Goal: Information Seeking & Learning: Learn about a topic

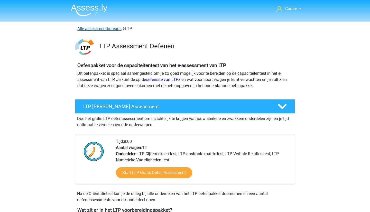
click at [99, 28] on link "Alle assessmentbureaus" at bounding box center [99, 28] width 44 height 5
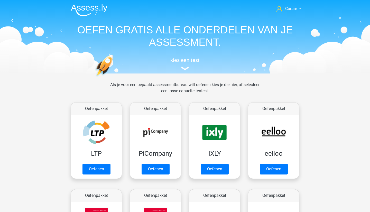
scroll to position [82, 0]
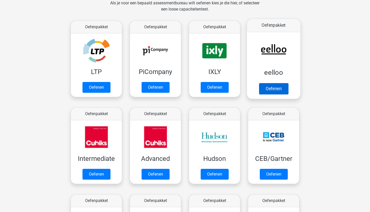
click at [277, 88] on link "Oefenen" at bounding box center [273, 88] width 29 height 11
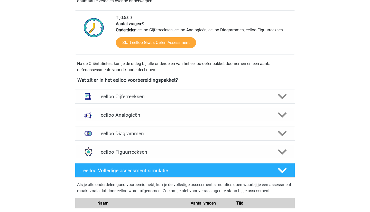
scroll to position [160, 0]
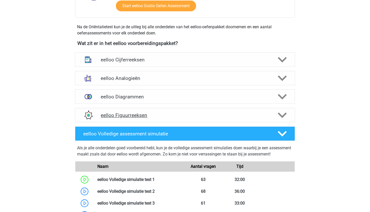
click at [156, 114] on h4 "eelloo Figuurreeksen" at bounding box center [185, 115] width 168 height 6
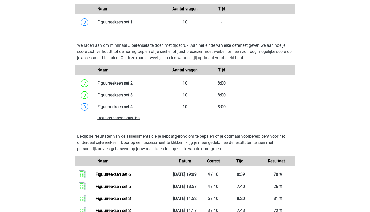
scroll to position [342, 0]
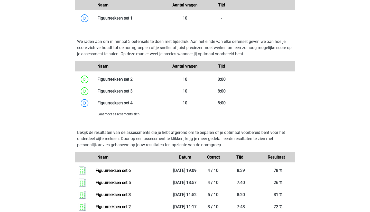
click at [127, 114] on span "Laat meer assessments zien" at bounding box center [118, 114] width 42 height 4
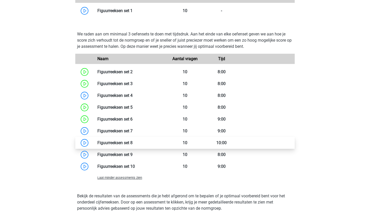
scroll to position [349, 0]
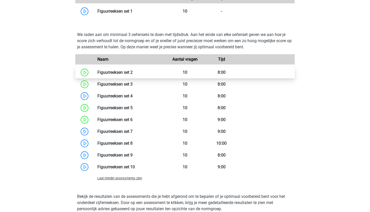
click at [132, 73] on link at bounding box center [132, 72] width 0 height 5
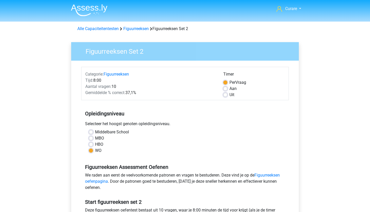
click at [229, 94] on label "Uit" at bounding box center [231, 95] width 5 height 6
click at [226, 94] on input "Uit" at bounding box center [225, 94] width 4 height 5
radio input "true"
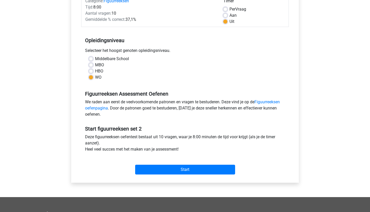
scroll to position [87, 0]
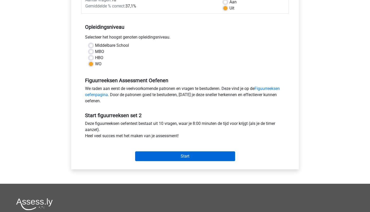
click at [185, 157] on input "Start" at bounding box center [185, 156] width 100 height 10
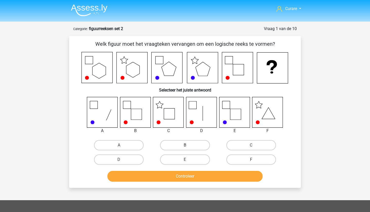
click at [191, 147] on label "B" at bounding box center [185, 145] width 50 height 10
click at [188, 147] on input "B" at bounding box center [186, 146] width 3 height 3
radio input "true"
click at [263, 147] on label "C" at bounding box center [251, 145] width 50 height 10
click at [254, 147] on input "C" at bounding box center [252, 146] width 3 height 3
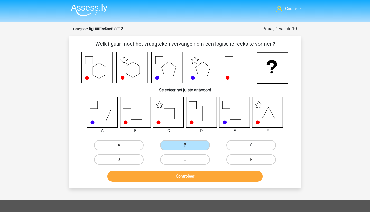
radio input "true"
click at [206, 175] on button "Controleer" at bounding box center [184, 176] width 155 height 11
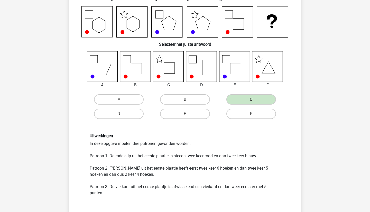
scroll to position [46, 0]
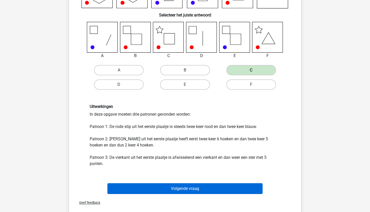
click at [193, 187] on button "Volgende vraag" at bounding box center [184, 188] width 155 height 11
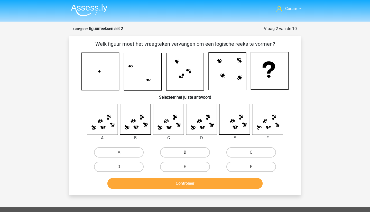
scroll to position [0, 0]
click at [199, 152] on label "B" at bounding box center [185, 152] width 50 height 10
click at [188, 152] on input "B" at bounding box center [186, 153] width 3 height 3
radio input "true"
click at [188, 185] on button "Controleer" at bounding box center [184, 183] width 155 height 11
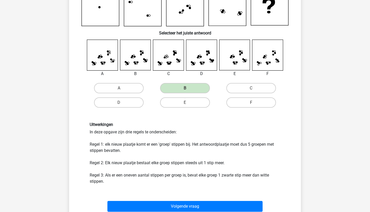
scroll to position [66, 0]
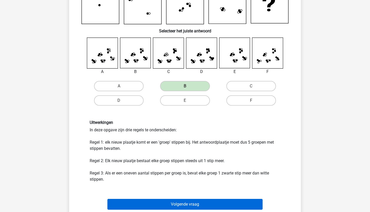
click at [213, 203] on button "Volgende vraag" at bounding box center [184, 204] width 155 height 11
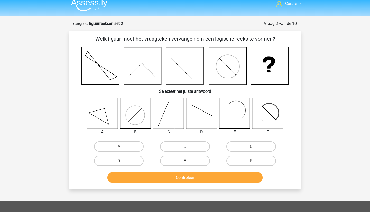
scroll to position [5, 0]
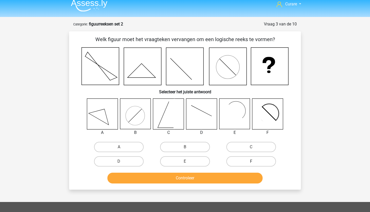
click at [249, 163] on label "F" at bounding box center [251, 161] width 50 height 10
click at [251, 163] on input "F" at bounding box center [252, 162] width 3 height 3
radio input "true"
click at [217, 175] on button "Controleer" at bounding box center [184, 178] width 155 height 11
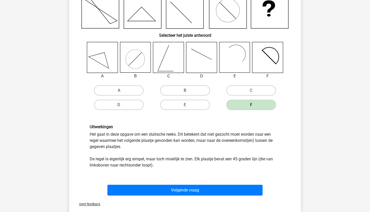
scroll to position [62, 0]
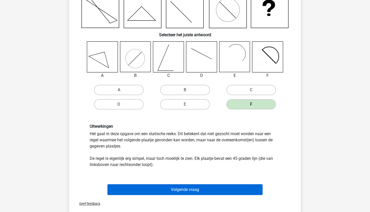
click at [196, 187] on button "Volgende vraag" at bounding box center [184, 189] width 155 height 11
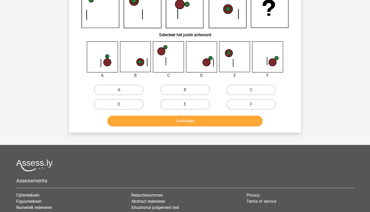
scroll to position [26, 0]
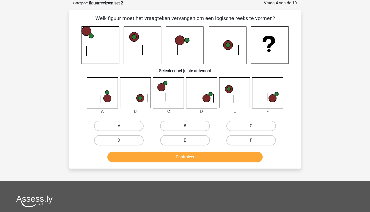
click at [128, 121] on label "A" at bounding box center [119, 126] width 50 height 10
click at [122, 126] on input "A" at bounding box center [120, 127] width 3 height 3
radio input "true"
click at [262, 142] on label "F" at bounding box center [251, 140] width 50 height 10
click at [254, 142] on input "F" at bounding box center [252, 141] width 3 height 3
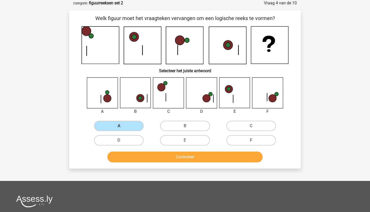
radio input "true"
click at [227, 156] on button "Controleer" at bounding box center [184, 156] width 155 height 11
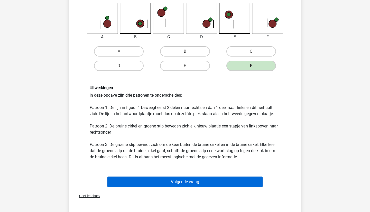
click at [201, 183] on button "Volgende vraag" at bounding box center [184, 181] width 155 height 11
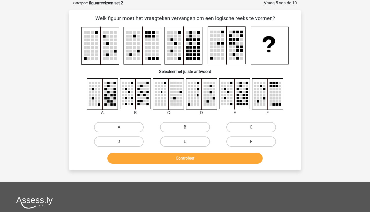
click at [169, 158] on button "Controleer" at bounding box center [184, 158] width 155 height 11
click at [128, 124] on label "A" at bounding box center [119, 127] width 50 height 10
click at [122, 127] on input "A" at bounding box center [120, 128] width 3 height 3
radio input "true"
click at [156, 154] on button "Controleer" at bounding box center [184, 158] width 155 height 11
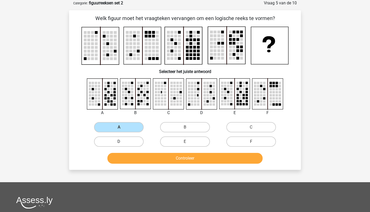
click at [127, 140] on label "D" at bounding box center [119, 141] width 50 height 10
click at [122, 141] on input "D" at bounding box center [120, 142] width 3 height 3
radio input "true"
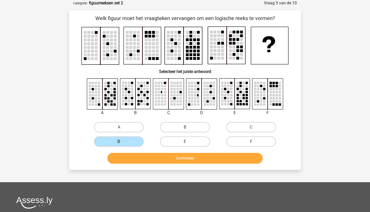
click at [154, 159] on button "Controleer" at bounding box center [184, 158] width 155 height 11
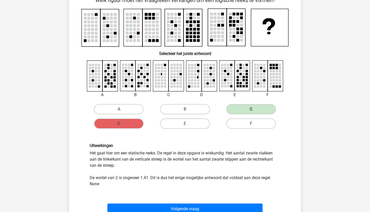
scroll to position [44, 0]
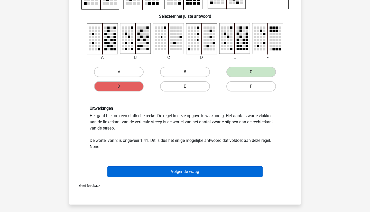
click at [175, 171] on button "Volgende vraag" at bounding box center [184, 171] width 155 height 11
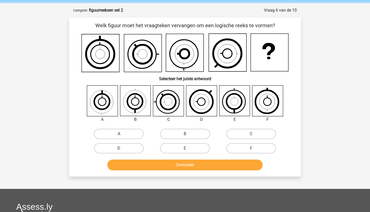
scroll to position [17, 0]
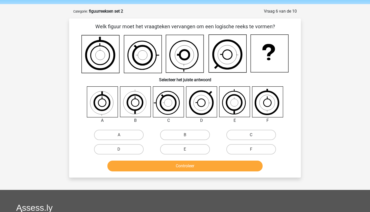
click at [259, 134] on label "C" at bounding box center [251, 135] width 50 height 10
click at [254, 135] on input "C" at bounding box center [252, 136] width 3 height 3
radio input "true"
click at [185, 149] on label "E" at bounding box center [185, 149] width 50 height 10
click at [185, 149] on input "E" at bounding box center [186, 150] width 3 height 3
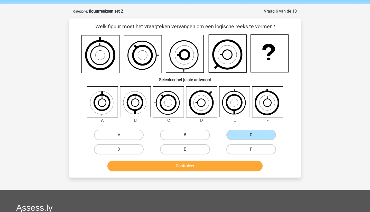
radio input "true"
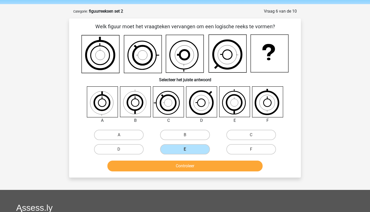
click at [187, 166] on button "Controleer" at bounding box center [184, 165] width 155 height 11
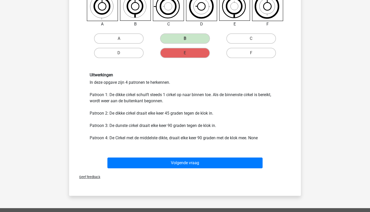
scroll to position [140, 0]
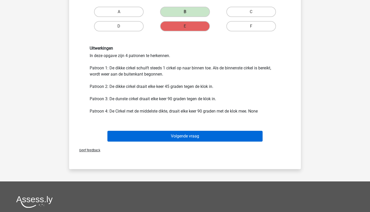
click at [181, 138] on button "Volgende vraag" at bounding box center [184, 136] width 155 height 11
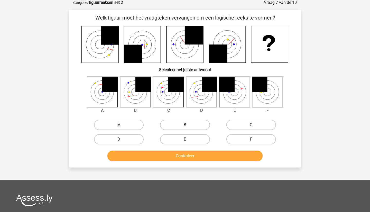
scroll to position [26, 0]
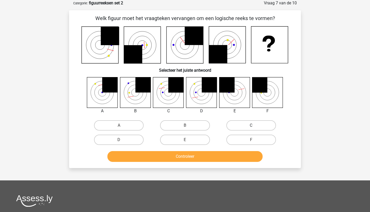
click at [263, 124] on label "C" at bounding box center [251, 125] width 50 height 10
click at [254, 125] on input "C" at bounding box center [252, 126] width 3 height 3
radio input "true"
click at [195, 158] on button "Controleer" at bounding box center [184, 156] width 155 height 11
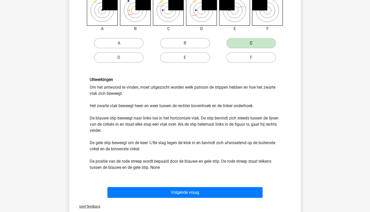
scroll to position [109, 0]
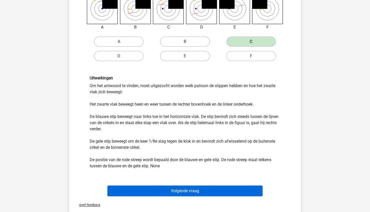
click at [199, 190] on button "Volgende vraag" at bounding box center [184, 190] width 155 height 11
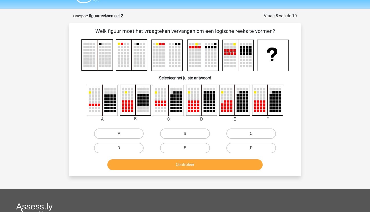
scroll to position [13, 0]
click at [129, 136] on label "A" at bounding box center [119, 133] width 50 height 10
click at [122, 136] on input "A" at bounding box center [120, 134] width 3 height 3
radio input "true"
click at [124, 145] on label "D" at bounding box center [119, 148] width 50 height 10
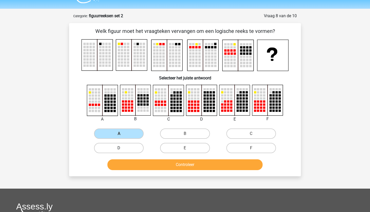
click at [122, 148] on input "D" at bounding box center [120, 149] width 3 height 3
radio input "true"
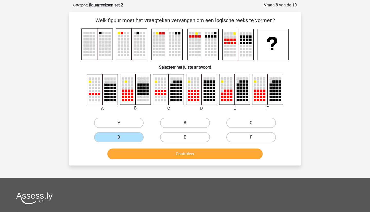
scroll to position [26, 0]
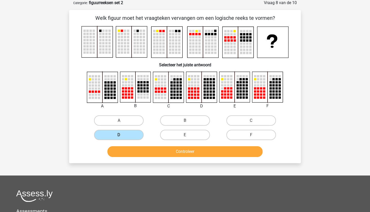
click at [132, 149] on button "Controleer" at bounding box center [184, 151] width 155 height 11
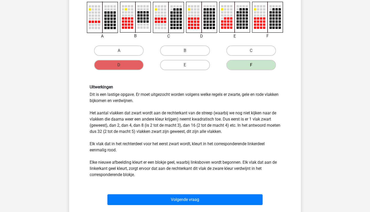
scroll to position [98, 0]
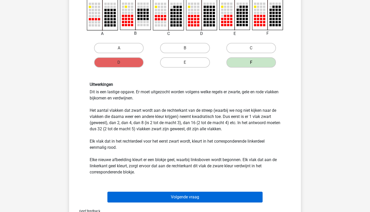
click at [165, 196] on button "Volgende vraag" at bounding box center [184, 197] width 155 height 11
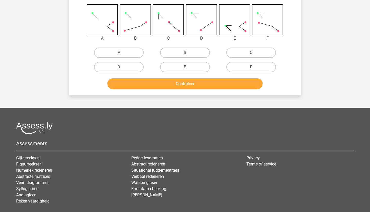
scroll to position [26, 0]
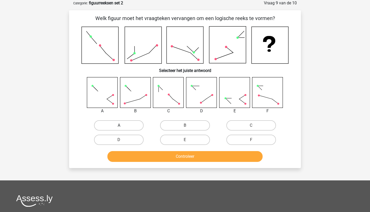
click at [122, 124] on label "A" at bounding box center [119, 125] width 50 height 10
click at [122, 125] on input "A" at bounding box center [120, 126] width 3 height 3
radio input "true"
click at [257, 126] on label "C" at bounding box center [251, 125] width 50 height 10
click at [254, 126] on input "C" at bounding box center [252, 126] width 3 height 3
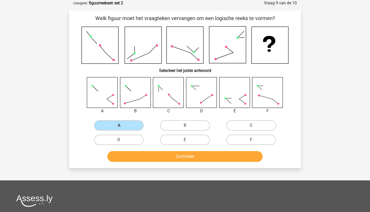
radio input "true"
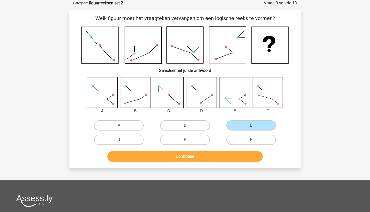
click at [213, 162] on div "Controleer" at bounding box center [185, 157] width 198 height 13
click at [214, 151] on button "Controleer" at bounding box center [184, 156] width 155 height 11
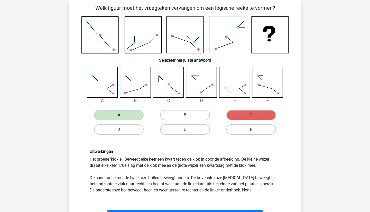
scroll to position [35, 0]
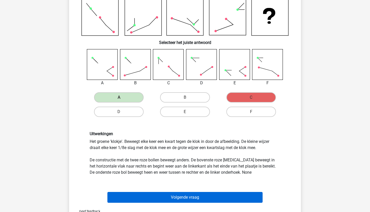
click at [170, 197] on button "Volgende vraag" at bounding box center [184, 197] width 155 height 11
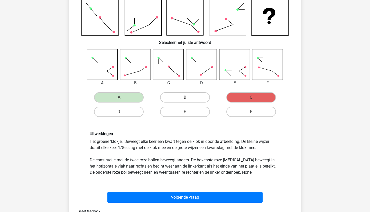
scroll to position [26, 0]
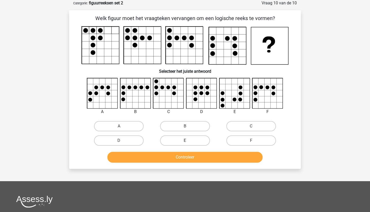
click at [195, 137] on label "E" at bounding box center [185, 140] width 50 height 10
click at [188, 140] on input "E" at bounding box center [186, 141] width 3 height 3
radio input "true"
click at [184, 162] on button "Controleer" at bounding box center [184, 157] width 155 height 11
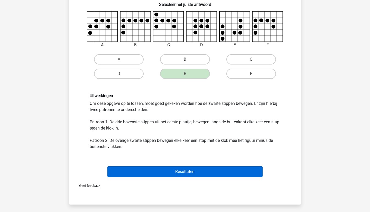
scroll to position [93, 0]
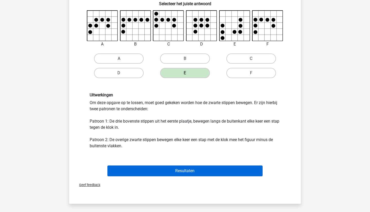
click at [195, 171] on button "Resultaten" at bounding box center [184, 170] width 155 height 11
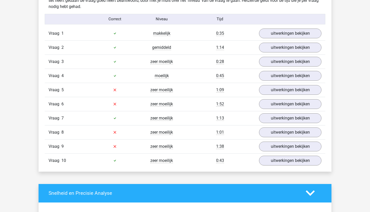
scroll to position [326, 0]
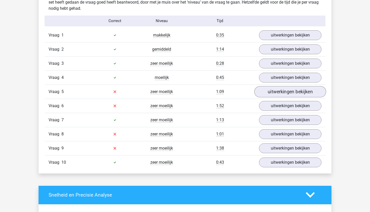
click at [279, 88] on link "uitwerkingen bekijken" at bounding box center [290, 91] width 72 height 11
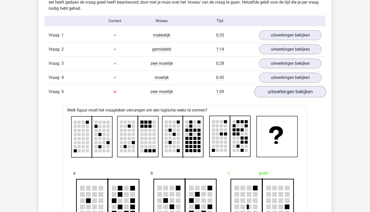
click at [279, 88] on link "uitwerkingen bekijken" at bounding box center [290, 91] width 72 height 11
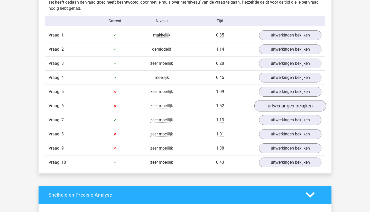
click at [275, 106] on link "uitwerkingen bekijken" at bounding box center [290, 105] width 72 height 11
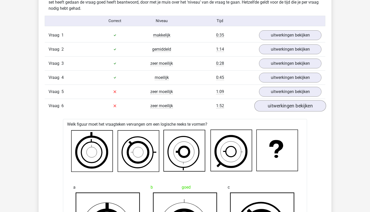
click at [275, 106] on link "uitwerkingen bekijken" at bounding box center [290, 105] width 72 height 11
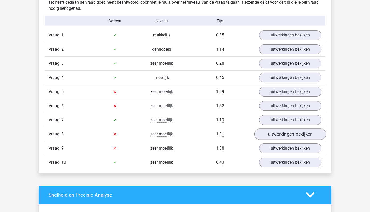
click at [275, 133] on link "uitwerkingen bekijken" at bounding box center [290, 133] width 72 height 11
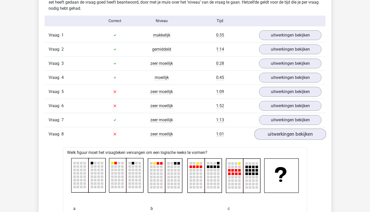
click at [275, 133] on link "uitwerkingen bekijken" at bounding box center [290, 133] width 72 height 11
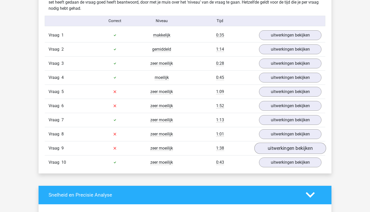
click at [274, 148] on link "uitwerkingen bekijken" at bounding box center [290, 147] width 72 height 11
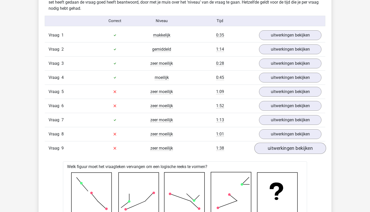
click at [274, 148] on link "uitwerkingen bekijken" at bounding box center [290, 147] width 72 height 11
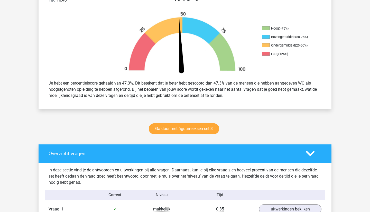
scroll to position [174, 0]
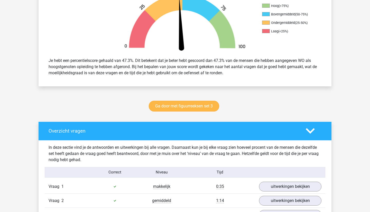
click at [193, 105] on link "Ga door met figuurreeksen set 3" at bounding box center [184, 106] width 70 height 11
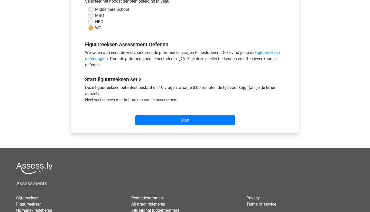
scroll to position [131, 0]
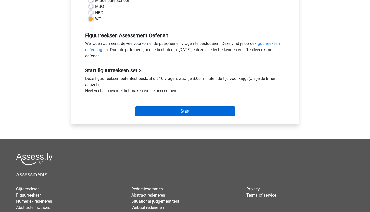
click at [197, 111] on input "Start" at bounding box center [185, 111] width 100 height 10
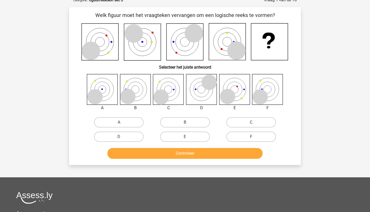
scroll to position [30, 0]
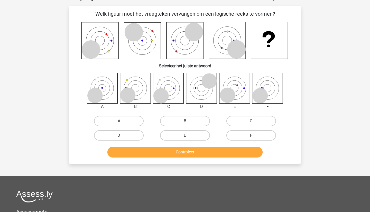
click at [121, 135] on label "D" at bounding box center [119, 135] width 50 height 10
click at [121, 135] on input "D" at bounding box center [120, 136] width 3 height 3
radio input "true"
click at [253, 135] on label "F" at bounding box center [251, 135] width 50 height 10
click at [253, 135] on input "F" at bounding box center [252, 136] width 3 height 3
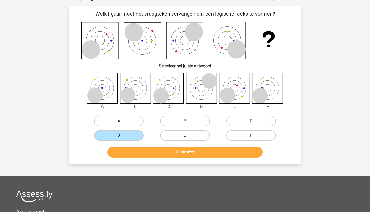
radio input "true"
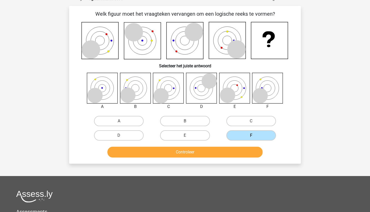
click at [215, 150] on button "Controleer" at bounding box center [184, 152] width 155 height 11
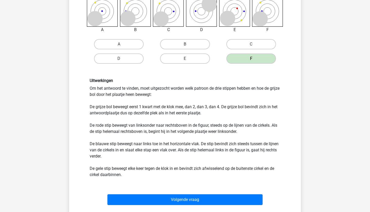
scroll to position [110, 0]
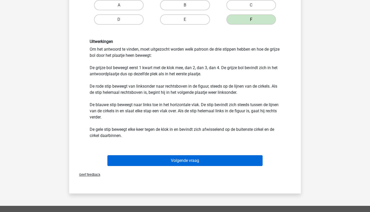
click at [189, 160] on button "Volgende vraag" at bounding box center [184, 160] width 155 height 11
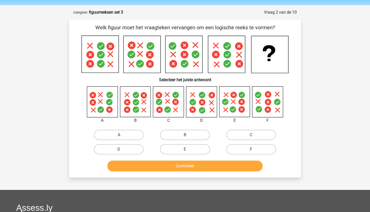
scroll to position [16, 0]
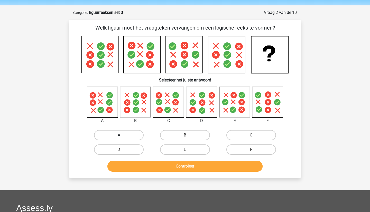
click at [123, 135] on label "A" at bounding box center [119, 135] width 50 height 10
click at [122, 135] on input "A" at bounding box center [120, 136] width 3 height 3
radio input "true"
click at [256, 135] on label "C" at bounding box center [251, 135] width 50 height 10
click at [254, 135] on input "C" at bounding box center [252, 136] width 3 height 3
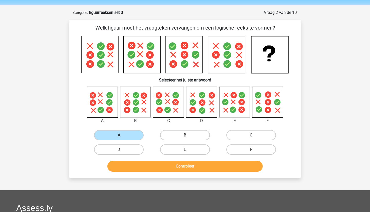
radio input "true"
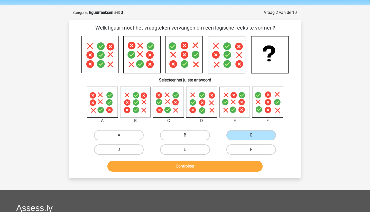
click at [207, 165] on button "Controleer" at bounding box center [184, 166] width 155 height 11
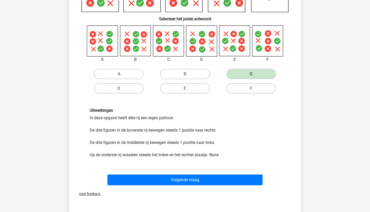
scroll to position [78, 0]
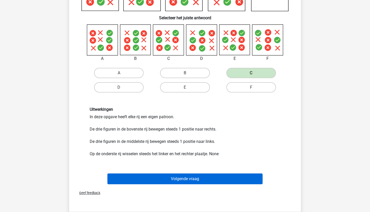
click at [185, 180] on button "Volgende vraag" at bounding box center [184, 178] width 155 height 11
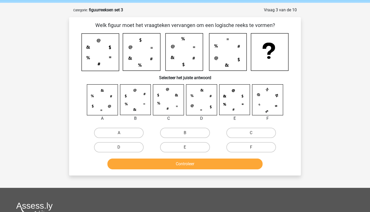
scroll to position [18, 0]
click at [126, 133] on label "A" at bounding box center [119, 133] width 50 height 10
click at [122, 133] on input "A" at bounding box center [120, 134] width 3 height 3
radio input "true"
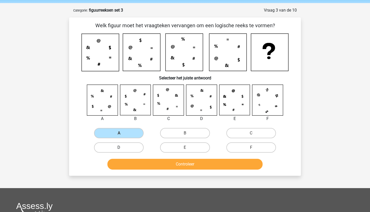
click at [132, 148] on label "D" at bounding box center [119, 147] width 50 height 10
click at [122, 148] on input "D" at bounding box center [120, 148] width 3 height 3
radio input "true"
click at [163, 162] on button "Controleer" at bounding box center [184, 164] width 155 height 11
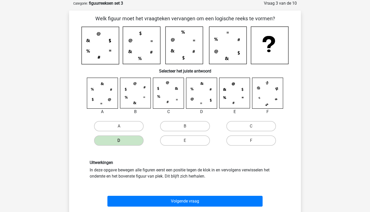
scroll to position [26, 0]
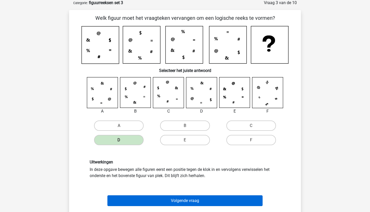
click at [199, 197] on button "Volgende vraag" at bounding box center [184, 200] width 155 height 11
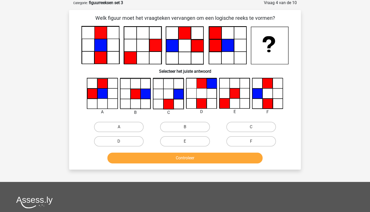
scroll to position [26, 0]
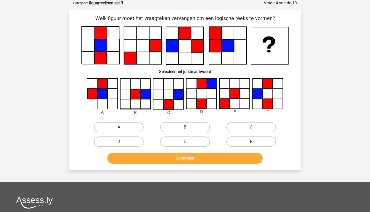
click at [127, 128] on label "A" at bounding box center [119, 127] width 50 height 10
click at [122, 128] on input "A" at bounding box center [120, 128] width 3 height 3
radio input "true"
click at [190, 127] on label "B" at bounding box center [185, 127] width 50 height 10
click at [188, 127] on input "B" at bounding box center [186, 128] width 3 height 3
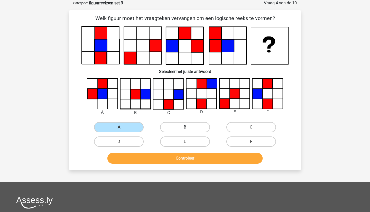
radio input "true"
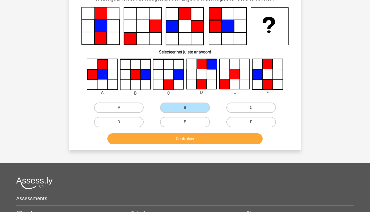
scroll to position [45, 0]
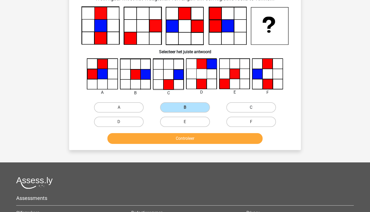
click at [245, 109] on label "C" at bounding box center [251, 107] width 50 height 10
click at [251, 109] on input "C" at bounding box center [252, 108] width 3 height 3
radio input "true"
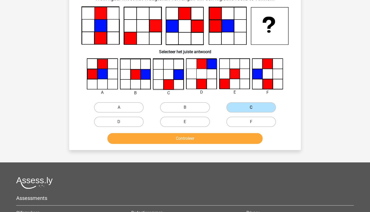
click at [210, 135] on button "Controleer" at bounding box center [184, 138] width 155 height 11
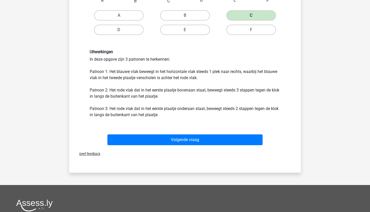
scroll to position [146, 0]
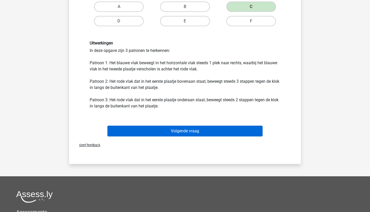
click at [171, 132] on button "Volgende vraag" at bounding box center [184, 131] width 155 height 11
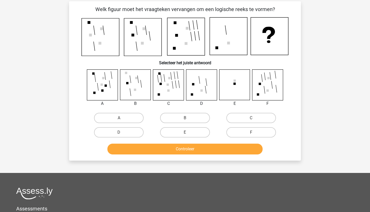
scroll to position [36, 0]
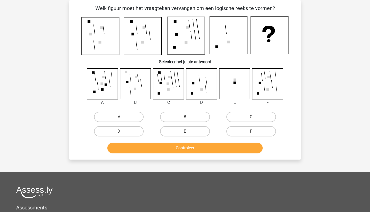
click at [254, 118] on input "C" at bounding box center [252, 118] width 3 height 3
radio input "true"
click at [213, 150] on button "Controleer" at bounding box center [184, 147] width 155 height 11
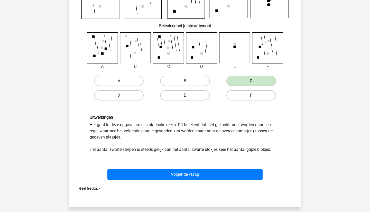
scroll to position [72, 0]
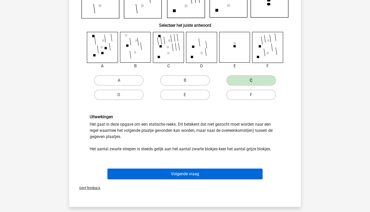
click at [184, 172] on button "Volgende vraag" at bounding box center [184, 173] width 155 height 11
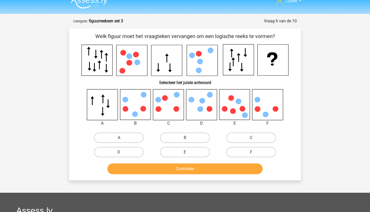
scroll to position [7, 0]
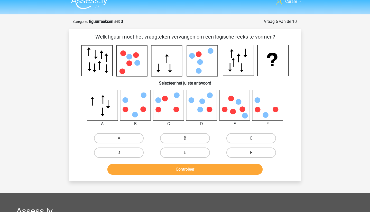
click at [253, 137] on label "C" at bounding box center [251, 138] width 50 height 10
click at [253, 138] on input "C" at bounding box center [252, 139] width 3 height 3
radio input "true"
click at [196, 169] on button "Controleer" at bounding box center [184, 169] width 155 height 11
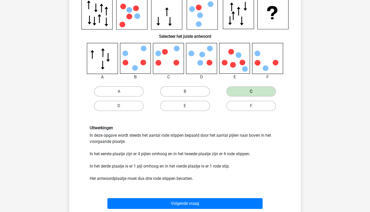
scroll to position [54, 0]
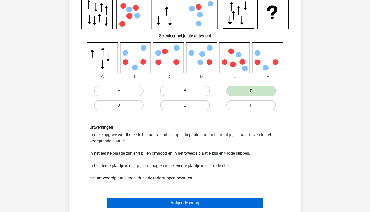
click at [192, 202] on button "Volgende vraag" at bounding box center [184, 202] width 155 height 11
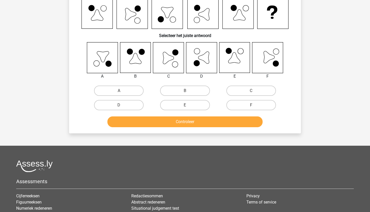
scroll to position [26, 0]
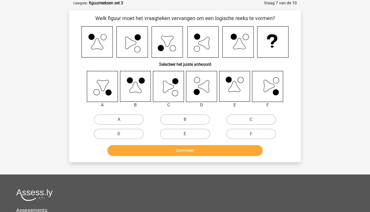
click at [251, 121] on input "C" at bounding box center [252, 120] width 3 height 3
radio input "true"
click at [208, 147] on button "Controleer" at bounding box center [184, 150] width 155 height 11
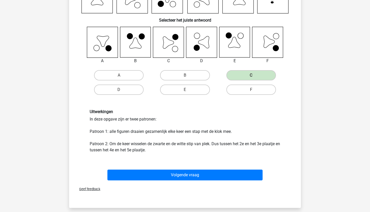
scroll to position [71, 0]
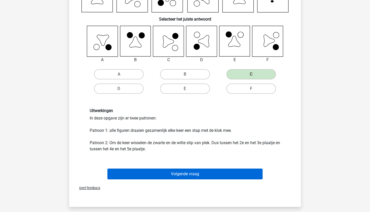
click at [221, 174] on button "Volgende vraag" at bounding box center [184, 173] width 155 height 11
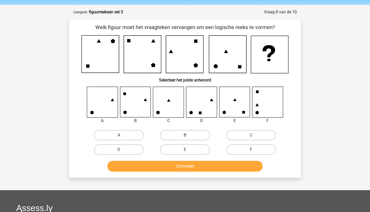
scroll to position [15, 0]
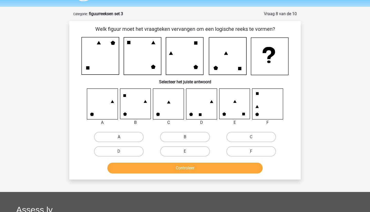
click at [128, 139] on label "A" at bounding box center [119, 137] width 50 height 10
click at [122, 139] on input "A" at bounding box center [120, 138] width 3 height 3
radio input "true"
click at [128, 139] on label "A" at bounding box center [119, 137] width 50 height 10
click at [122, 139] on input "A" at bounding box center [120, 138] width 3 height 3
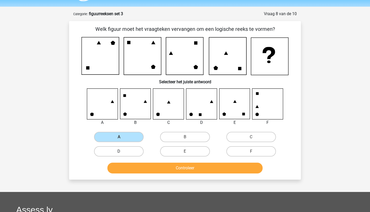
click at [126, 150] on label "D" at bounding box center [119, 151] width 50 height 10
click at [122, 151] on input "D" at bounding box center [120, 152] width 3 height 3
radio input "true"
click at [127, 138] on label "A" at bounding box center [119, 137] width 50 height 10
click at [122, 138] on input "A" at bounding box center [120, 138] width 3 height 3
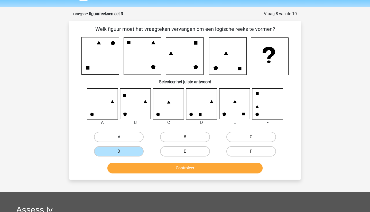
radio input "true"
click at [168, 169] on button "Controleer" at bounding box center [184, 167] width 155 height 11
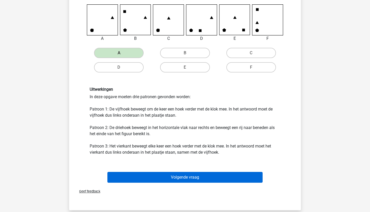
scroll to position [100, 0]
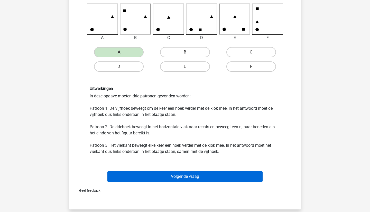
click at [177, 178] on button "Volgende vraag" at bounding box center [184, 176] width 155 height 11
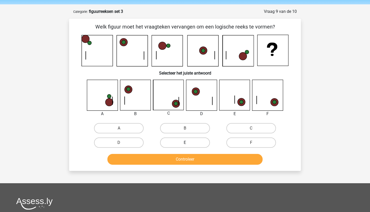
scroll to position [16, 0]
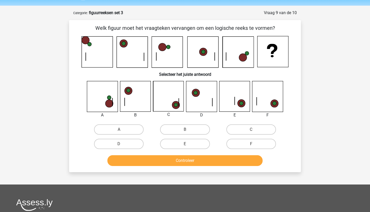
click at [251, 130] on input "C" at bounding box center [252, 130] width 3 height 3
radio input "true"
click at [217, 161] on button "Controleer" at bounding box center [184, 160] width 155 height 11
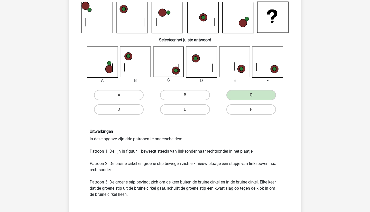
scroll to position [101, 0]
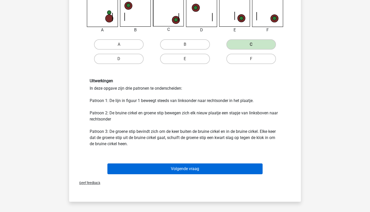
click at [194, 169] on button "Volgende vraag" at bounding box center [184, 168] width 155 height 11
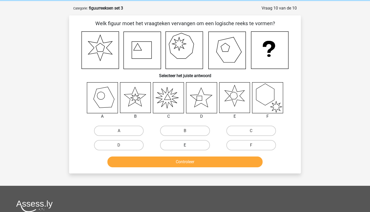
scroll to position [19, 0]
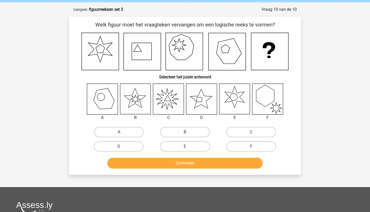
click at [200, 135] on label "B" at bounding box center [185, 132] width 50 height 10
click at [188, 135] on input "B" at bounding box center [186, 133] width 3 height 3
radio input "true"
click at [159, 162] on button "Controleer" at bounding box center [184, 163] width 155 height 11
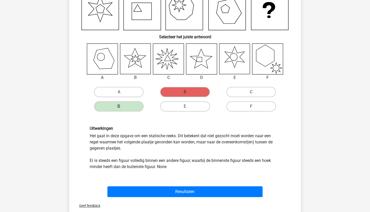
scroll to position [62, 0]
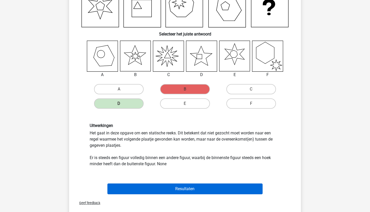
click at [184, 185] on button "Resultaten" at bounding box center [184, 188] width 155 height 11
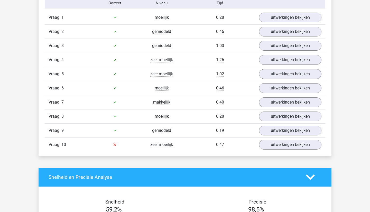
scroll to position [349, 0]
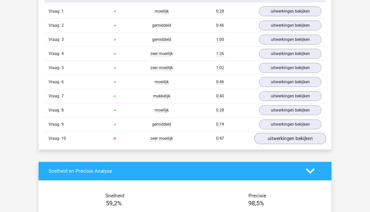
click at [297, 138] on link "uitwerkingen bekijken" at bounding box center [290, 138] width 72 height 11
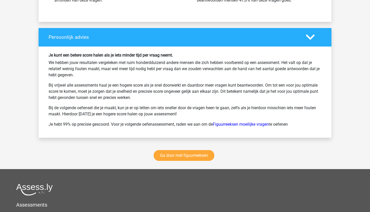
scroll to position [1001, 0]
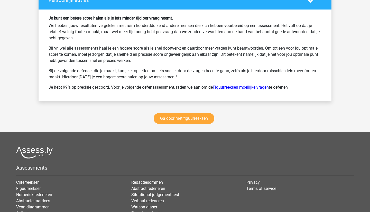
click at [245, 88] on link "Figuurreeksen moeilijke vragen" at bounding box center [241, 87] width 56 height 5
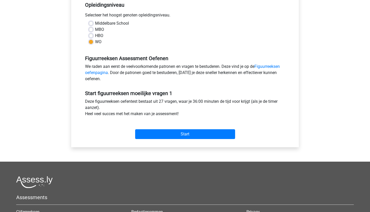
scroll to position [98, 0]
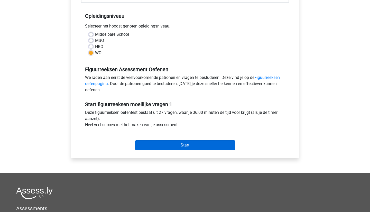
click at [193, 142] on input "Start" at bounding box center [185, 145] width 100 height 10
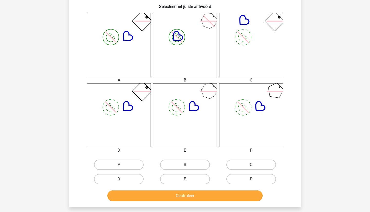
scroll to position [195, 0]
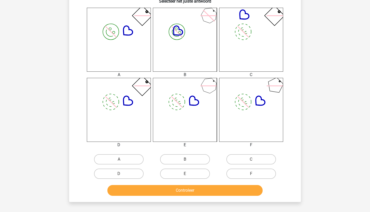
click at [197, 188] on button "Controleer" at bounding box center [184, 190] width 155 height 11
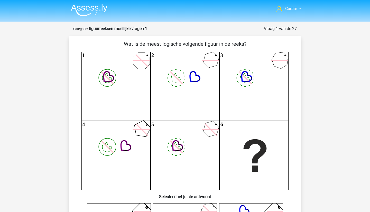
scroll to position [0, 0]
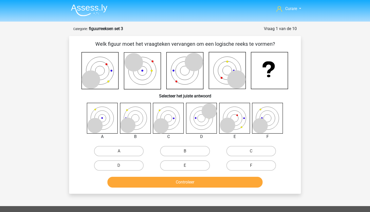
click at [96, 7] on img at bounding box center [89, 10] width 36 height 12
